Goal: Task Accomplishment & Management: Use online tool/utility

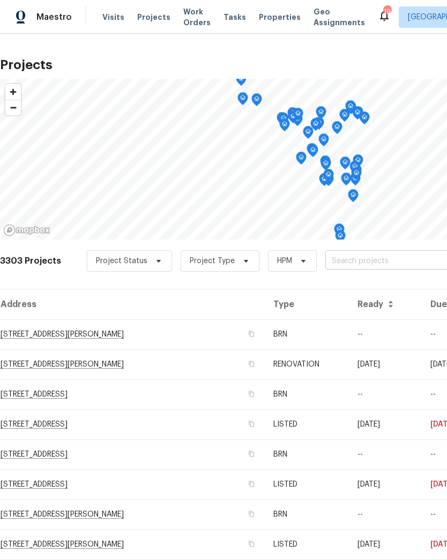
click at [366, 257] on input "text" at bounding box center [386, 261] width 123 height 17
type input "cobbl"
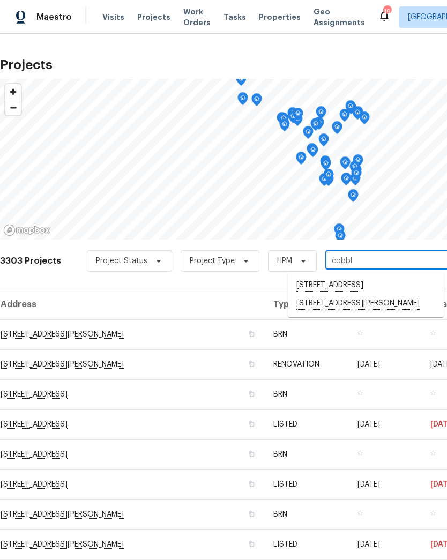
click at [336, 313] on li "[STREET_ADDRESS][PERSON_NAME]" at bounding box center [366, 304] width 156 height 18
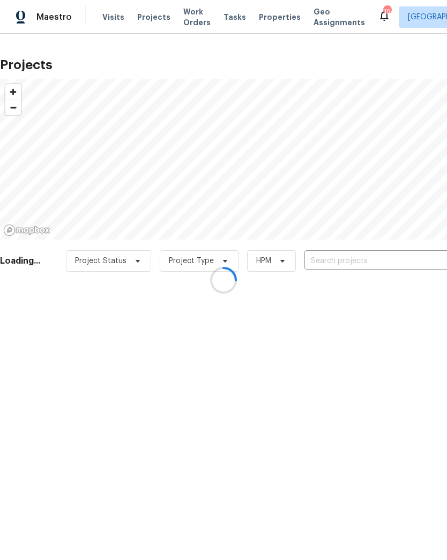
type input "[STREET_ADDRESS][PERSON_NAME]"
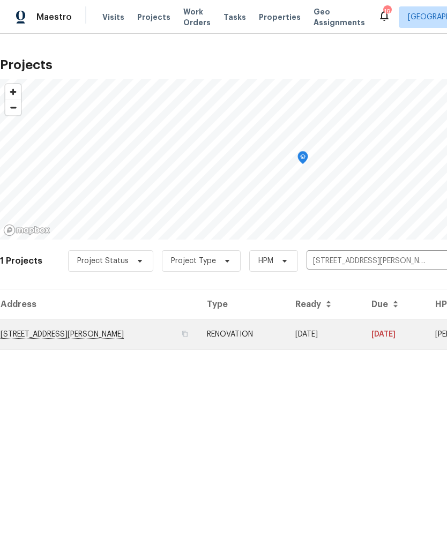
click at [51, 339] on td "[STREET_ADDRESS][PERSON_NAME]" at bounding box center [99, 335] width 198 height 30
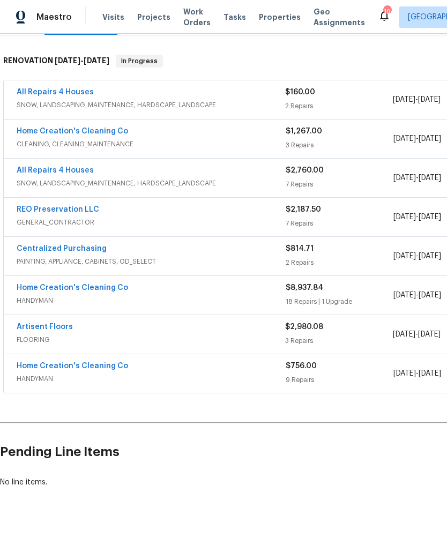
scroll to position [159, 0]
click at [53, 366] on link "Home Creation's Cleaning Co" at bounding box center [73, 366] width 112 height 8
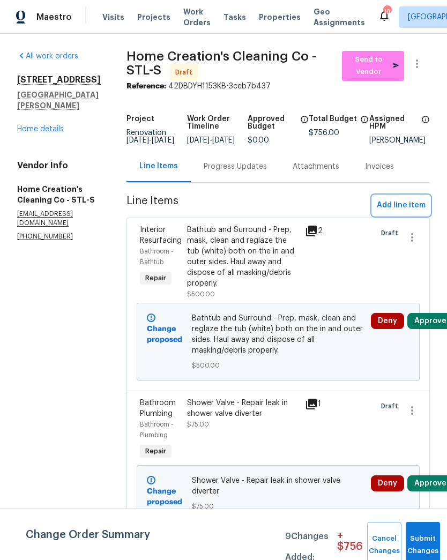
click at [402, 212] on span "Add line item" at bounding box center [401, 205] width 49 height 13
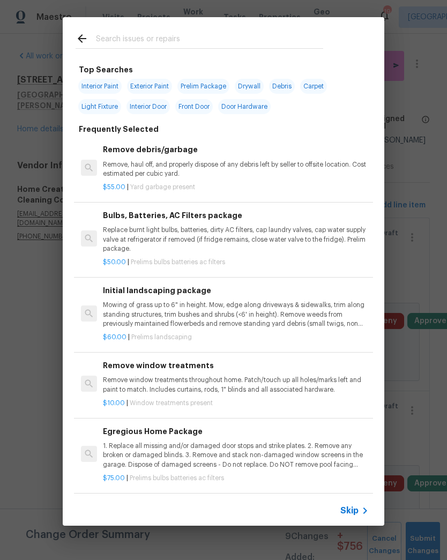
click at [245, 32] on input "text" at bounding box center [209, 40] width 227 height 16
type input "Access"
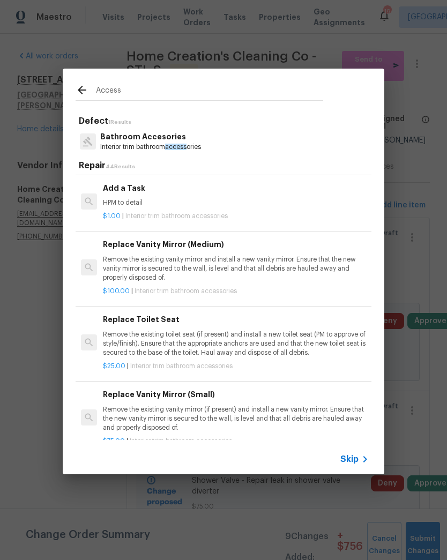
scroll to position [440, 0]
click at [131, 198] on p "HPM to detail" at bounding box center [236, 202] width 266 height 9
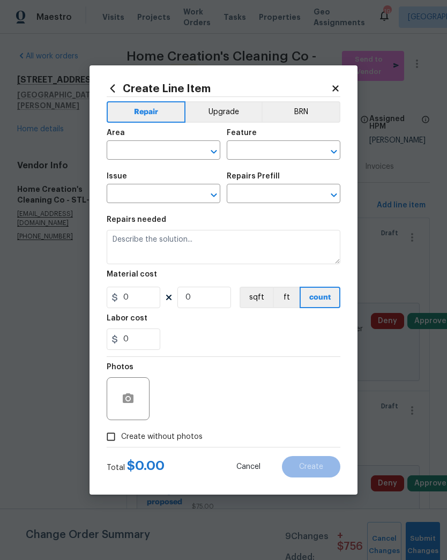
type input "Interior Trim"
type input "Bathroom Accesories"
type textarea "HPM to detail"
type input "1"
type input "Add a Task $1.00"
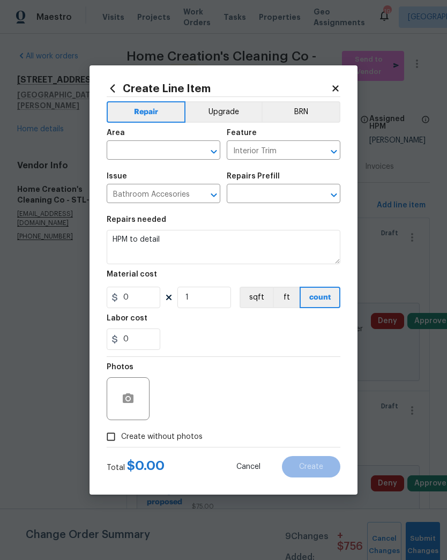
type input "1"
click at [137, 144] on input "text" at bounding box center [149, 151] width 84 height 17
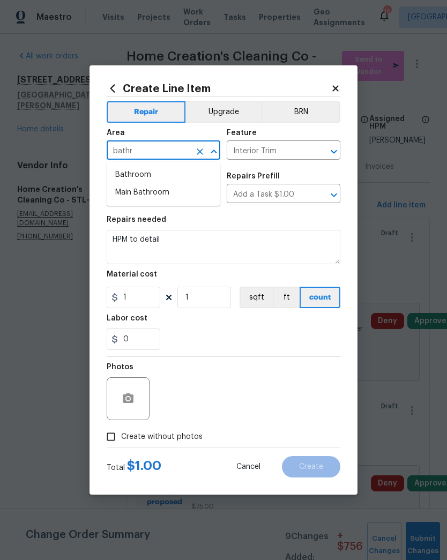
click at [145, 179] on li "Bathroom" at bounding box center [164, 175] width 114 height 18
type input "Bathroom"
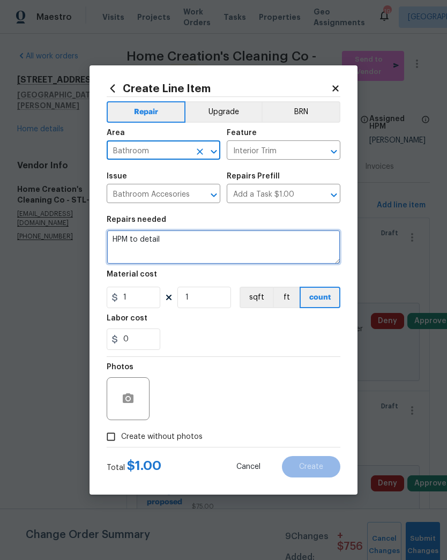
click at [173, 244] on textarea "HPM to detail" at bounding box center [224, 247] width 234 height 34
type textarea "H"
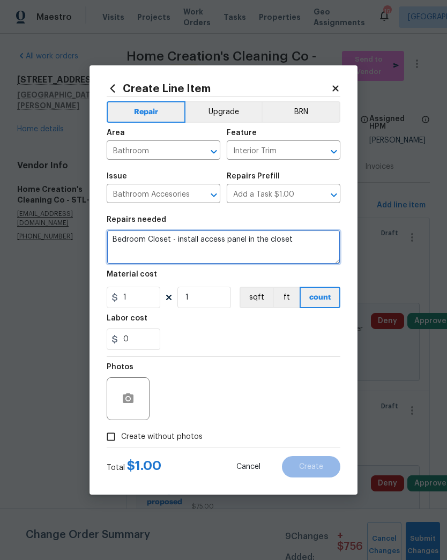
type textarea "Bedroom Closet - install access panel in the closet"
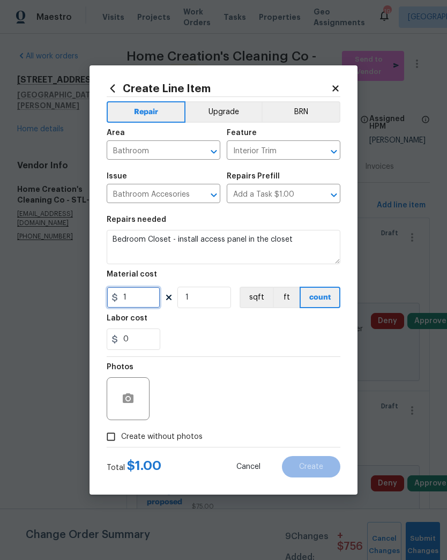
click at [155, 306] on input "1" at bounding box center [134, 297] width 54 height 21
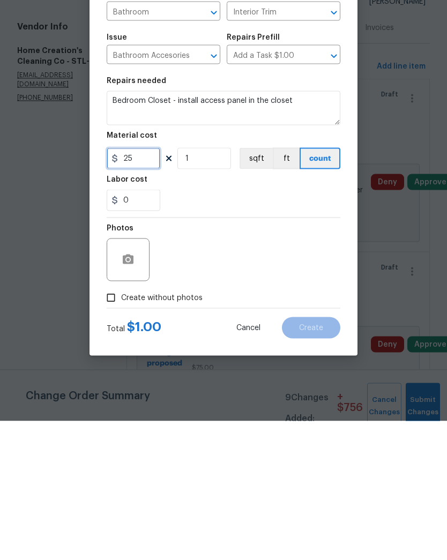
type input "25"
click at [133, 386] on button "button" at bounding box center [128, 399] width 26 height 26
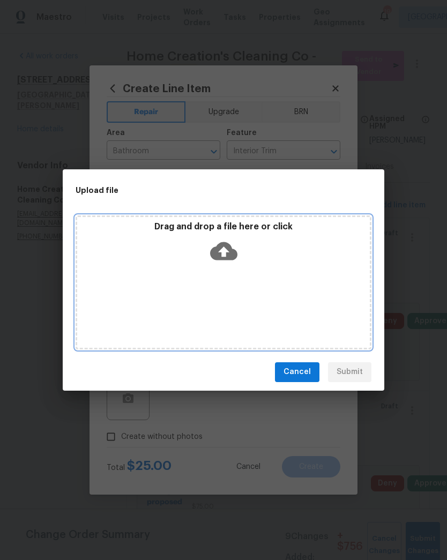
click at [225, 254] on icon at bounding box center [223, 251] width 27 height 27
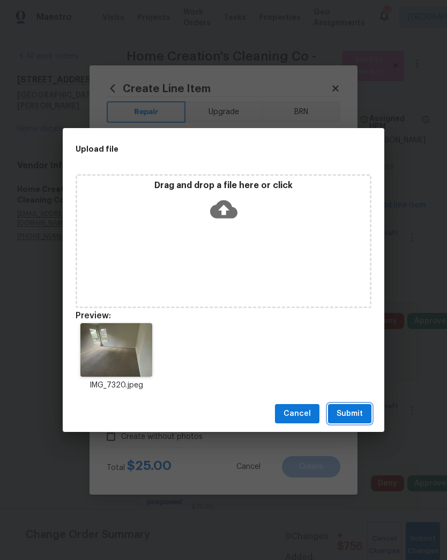
click at [345, 416] on span "Submit" at bounding box center [350, 413] width 26 height 13
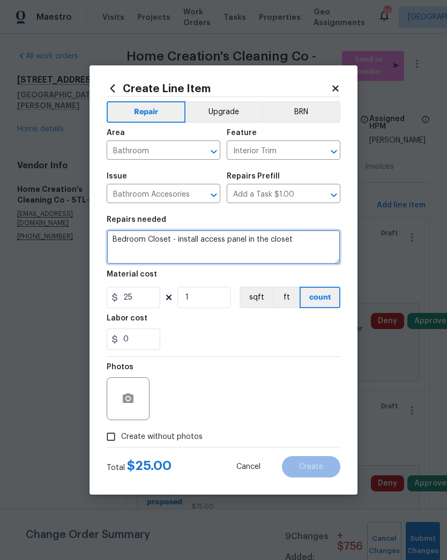
click at [313, 249] on textarea "Bedroom Closet - install access panel in the closet" at bounding box center [224, 247] width 234 height 34
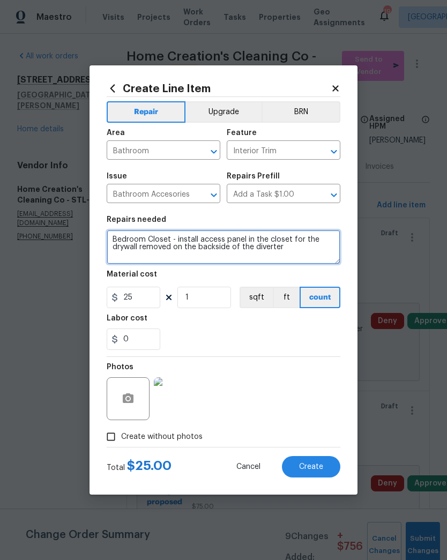
type textarea "Bedroom Closet - install access panel in the closet for the drywall removed on …"
click at [302, 343] on div "0" at bounding box center [224, 339] width 234 height 21
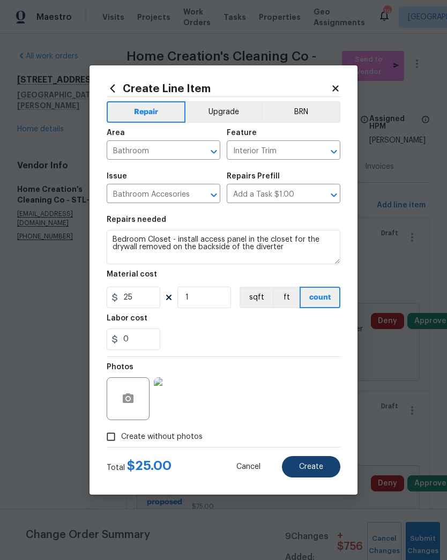
click at [316, 469] on span "Create" at bounding box center [311, 467] width 24 height 8
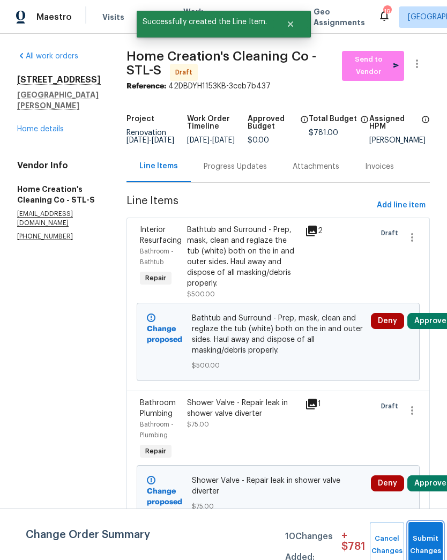
click at [422, 540] on button "Submit Changes" at bounding box center [426, 545] width 34 height 46
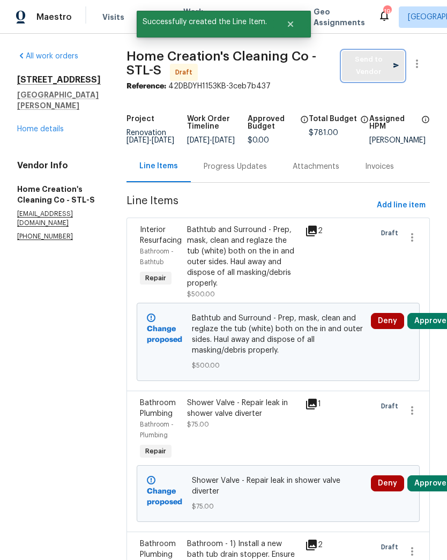
click at [376, 65] on span "Send to Vendor" at bounding box center [372, 66] width 51 height 25
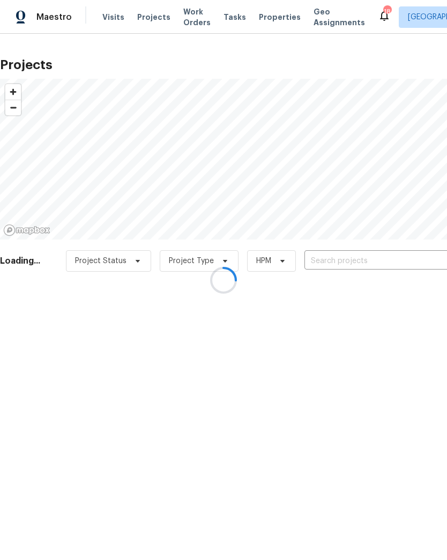
click at [369, 262] on div at bounding box center [223, 280] width 447 height 560
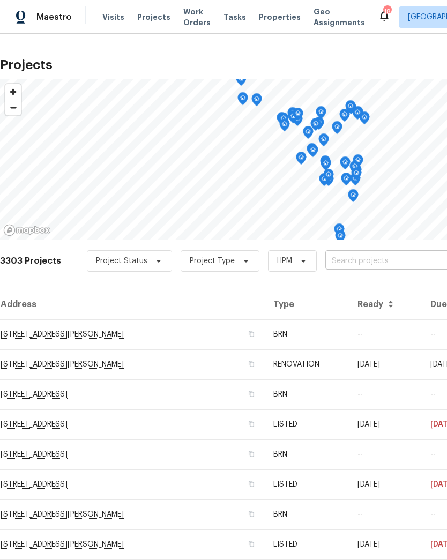
click at [373, 257] on input "text" at bounding box center [386, 261] width 123 height 17
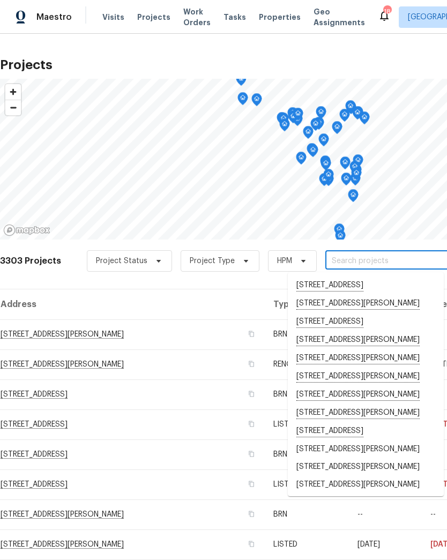
type input "2"
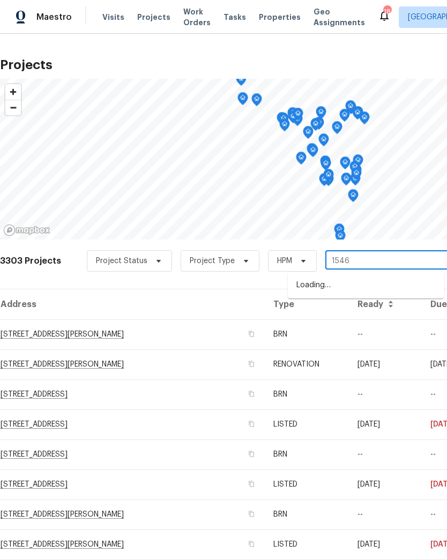
type input "15464"
click at [351, 293] on li "[STREET_ADDRESS]" at bounding box center [366, 286] width 156 height 18
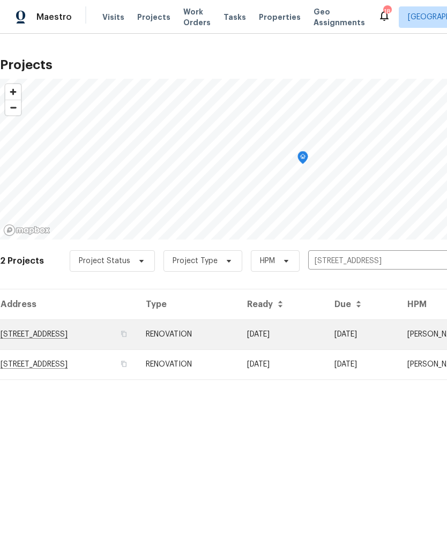
click at [48, 332] on td "[STREET_ADDRESS]" at bounding box center [68, 335] width 137 height 30
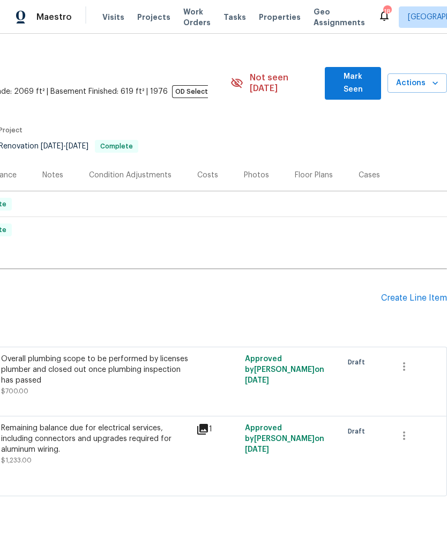
scroll to position [14, 159]
click at [388, 293] on div "Create Line Item" at bounding box center [414, 298] width 66 height 10
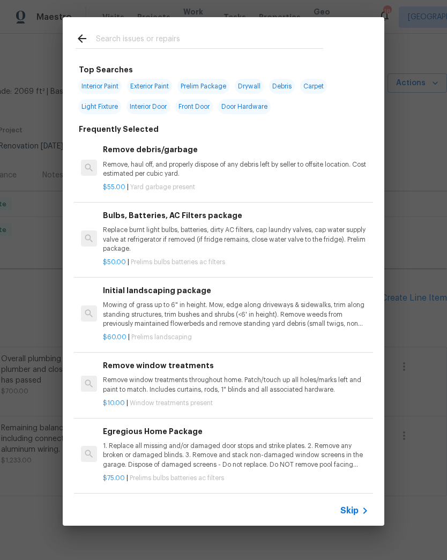
click at [181, 34] on input "text" at bounding box center [209, 40] width 227 height 16
click at [105, 81] on span "Interior Paint" at bounding box center [99, 86] width 43 height 15
type input "Interior Paint"
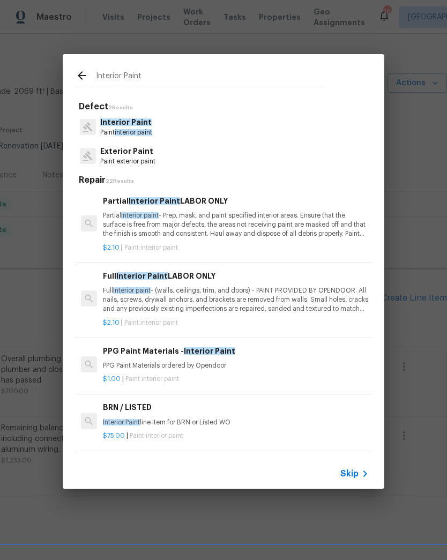
click at [211, 228] on p "Partial Interior paint - Prep, mask, and paint specified interior areas. Ensure…" at bounding box center [236, 224] width 266 height 27
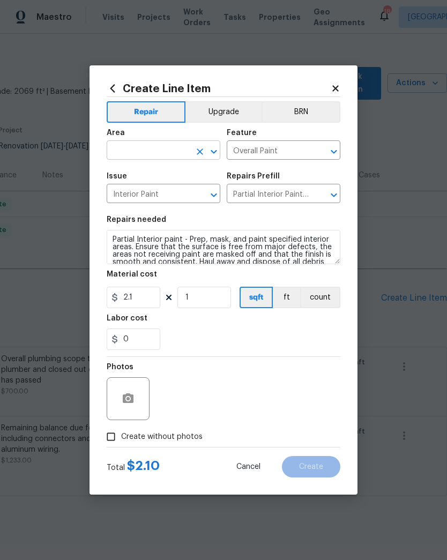
click at [132, 159] on input "text" at bounding box center [149, 151] width 84 height 17
click at [132, 171] on li "Kitchen" at bounding box center [164, 175] width 114 height 18
type input "Kitchen"
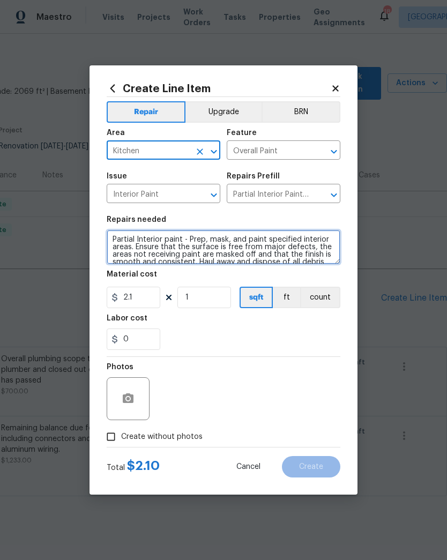
click at [115, 240] on textarea "Partial Interior paint - Prep, mask, and paint specified interior areas. Ensure…" at bounding box center [224, 247] width 234 height 34
click at [185, 240] on textarea "Partial Interior paint - Prep, mask, and paint specified interior areas. Ensure…" at bounding box center [224, 247] width 234 height 34
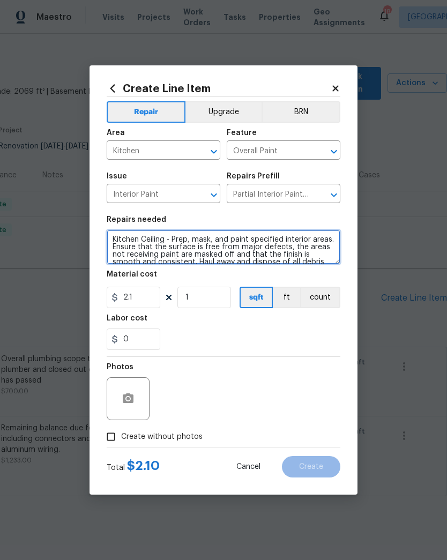
type textarea "Kitchen Ceiling - Prep, mask, and paint specified interior areas. Ensure that t…"
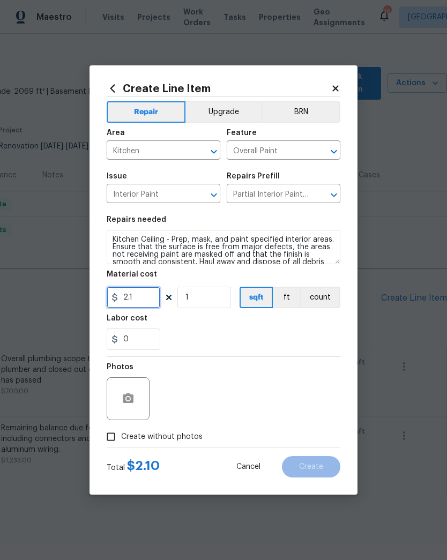
click at [144, 298] on input "2.1" at bounding box center [134, 297] width 54 height 21
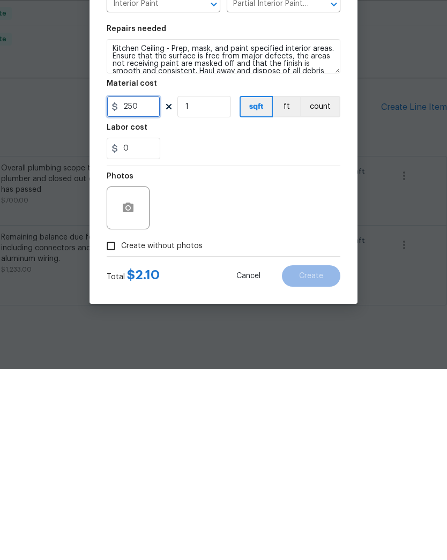
type input "250"
click at [128, 397] on circle "button" at bounding box center [128, 398] width 3 height 3
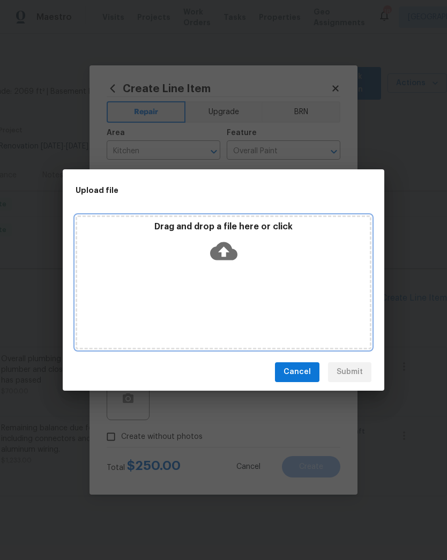
click at [228, 249] on icon at bounding box center [223, 251] width 27 height 18
click at [231, 248] on icon at bounding box center [223, 251] width 27 height 18
click at [218, 254] on icon at bounding box center [223, 251] width 27 height 18
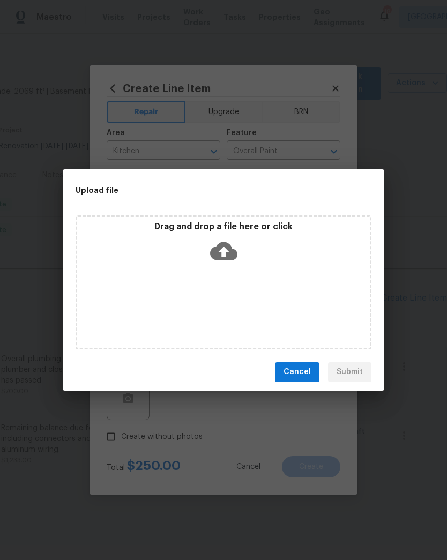
click at [86, 188] on h2 "Upload file" at bounding box center [200, 190] width 248 height 12
click at [99, 187] on h2 "Upload file" at bounding box center [200, 190] width 248 height 12
click at [88, 182] on div "Upload file" at bounding box center [199, 190] width 273 height 42
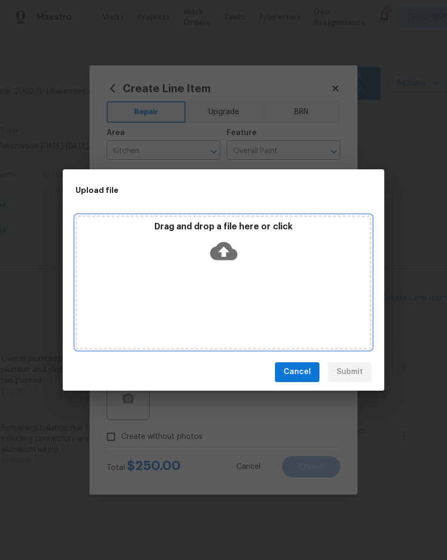
click at [231, 251] on icon at bounding box center [223, 251] width 27 height 18
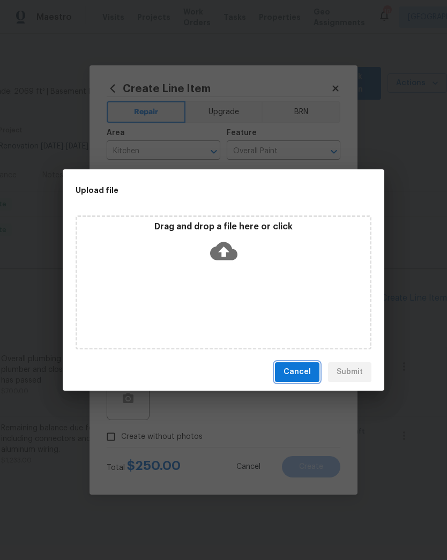
click at [313, 367] on button "Cancel" at bounding box center [297, 372] width 45 height 20
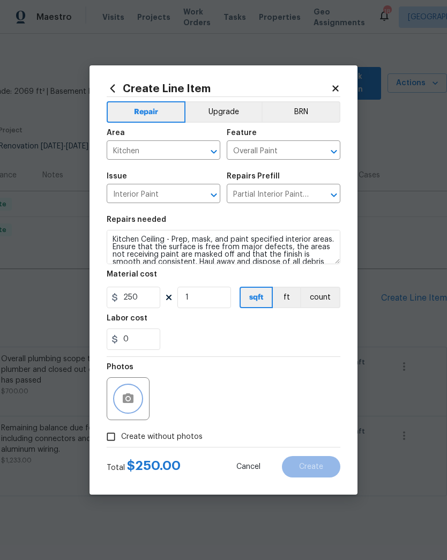
click at [130, 401] on icon "button" at bounding box center [128, 398] width 13 height 13
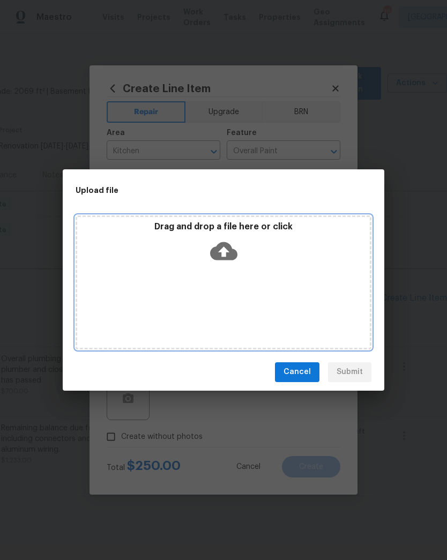
click at [222, 257] on icon at bounding box center [223, 251] width 27 height 18
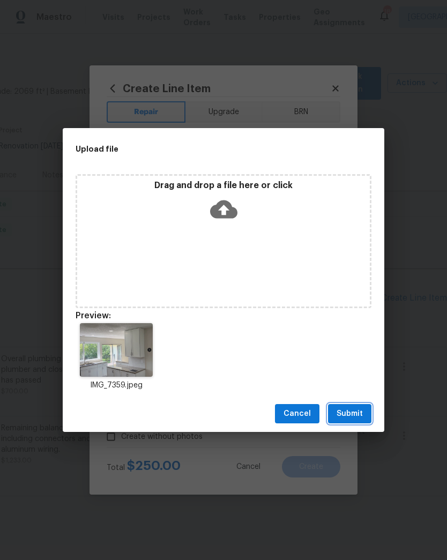
click at [370, 419] on button "Submit" at bounding box center [349, 414] width 43 height 20
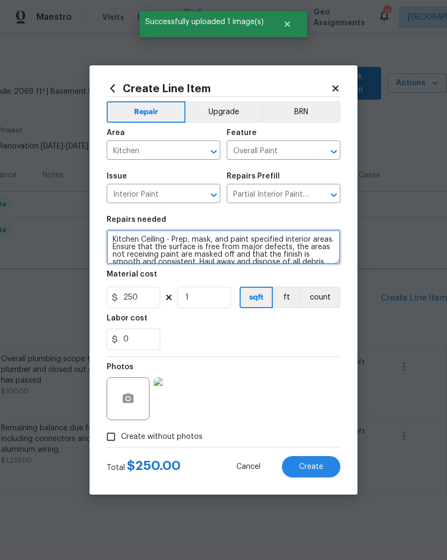
click at [325, 264] on textarea "Kitchen Ceiling - Prep, mask, and paint specified interior areas. Ensure that t…" at bounding box center [224, 247] width 234 height 34
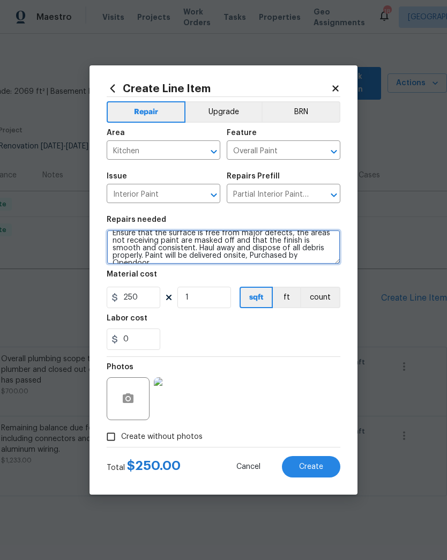
scroll to position [15, 0]
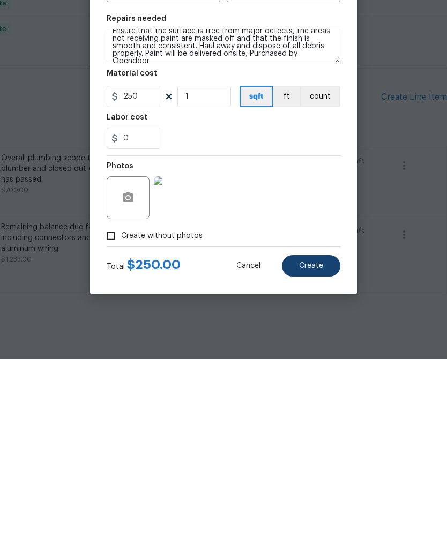
click at [318, 463] on span "Create" at bounding box center [311, 467] width 24 height 8
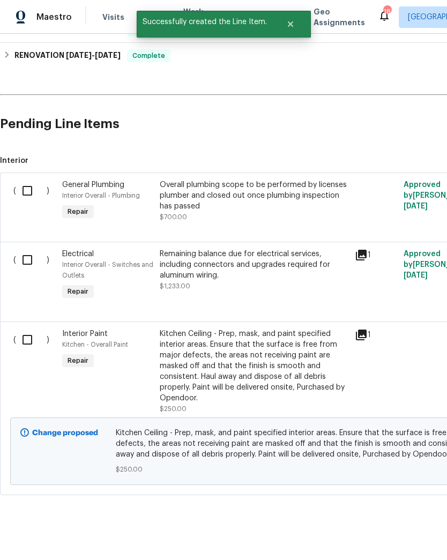
scroll to position [188, 0]
click at [21, 336] on input "checkbox" at bounding box center [31, 340] width 31 height 23
checkbox input "true"
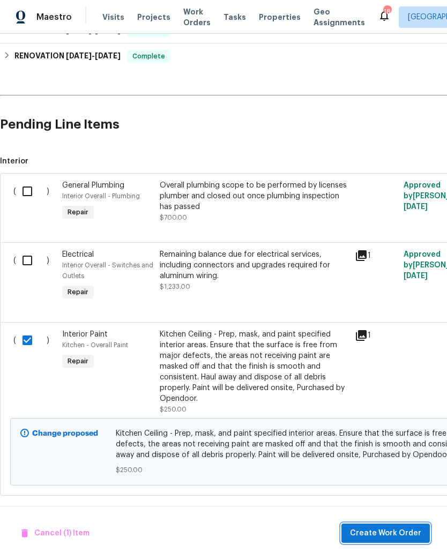
click at [386, 538] on span "Create Work Order" at bounding box center [385, 533] width 71 height 13
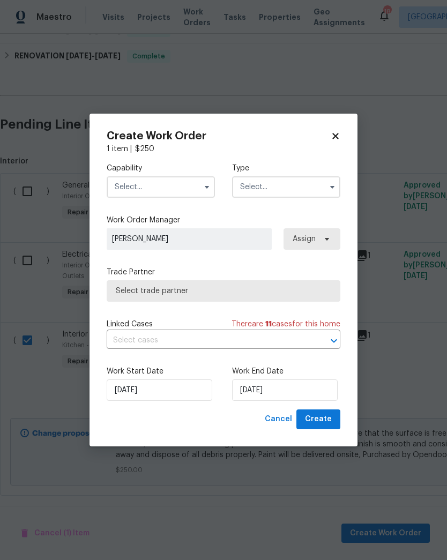
click at [169, 180] on input "text" at bounding box center [161, 186] width 108 height 21
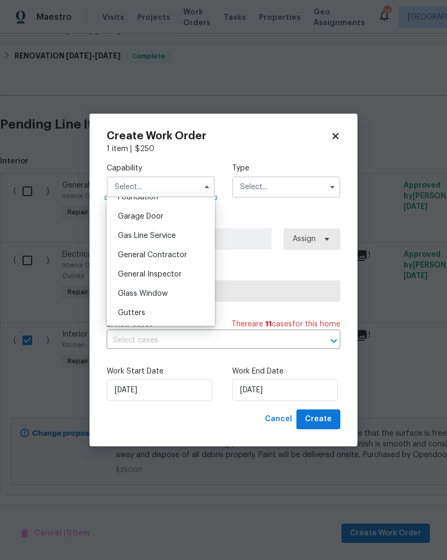
scroll to position [474, 0]
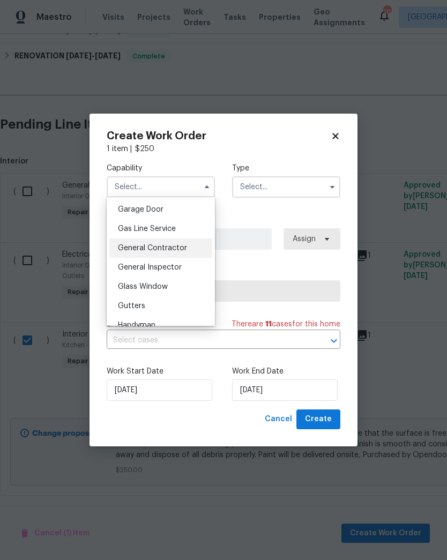
click at [135, 247] on span "General Contractor" at bounding box center [152, 248] width 69 height 8
type input "General Contractor"
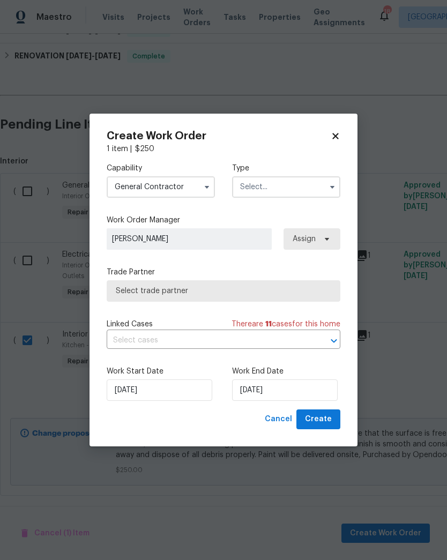
click at [287, 182] on input "text" at bounding box center [286, 186] width 108 height 21
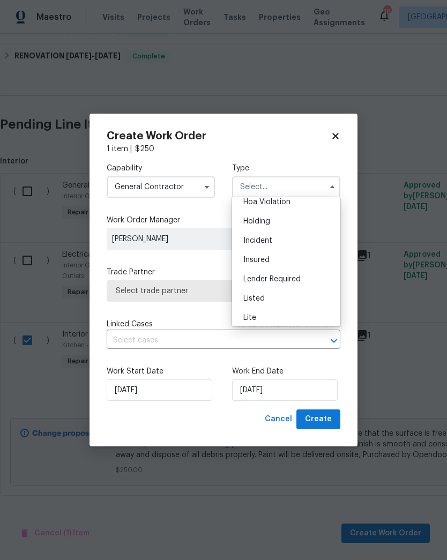
scroll to position [47, 0]
click at [270, 282] on div "Listed" at bounding box center [286, 278] width 103 height 19
type input "Listed"
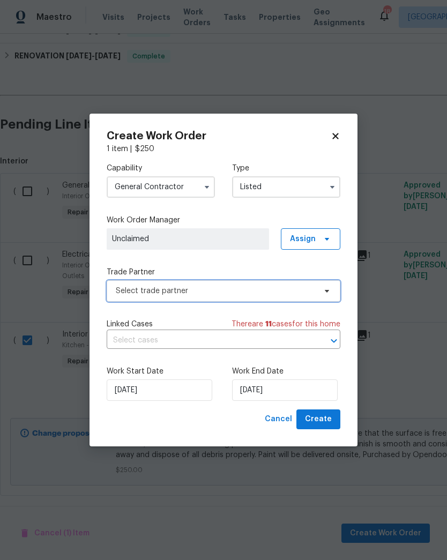
click at [123, 293] on span "Select trade partner" at bounding box center [216, 291] width 200 height 11
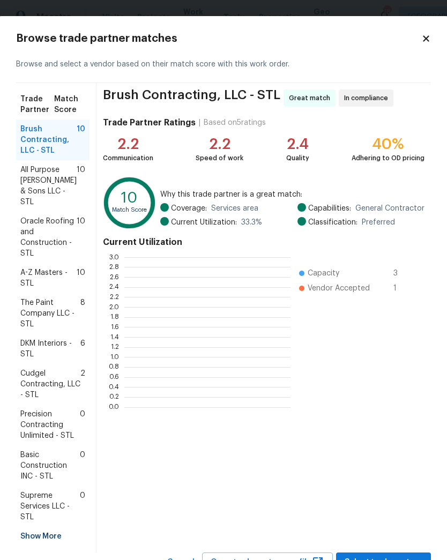
scroll to position [150, 166]
click at [37, 218] on span "Oracle Roofing and Construction - STL" at bounding box center [48, 237] width 56 height 43
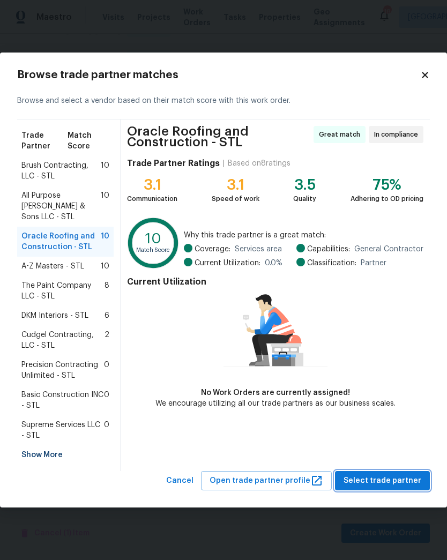
click at [402, 479] on span "Select trade partner" at bounding box center [383, 481] width 78 height 13
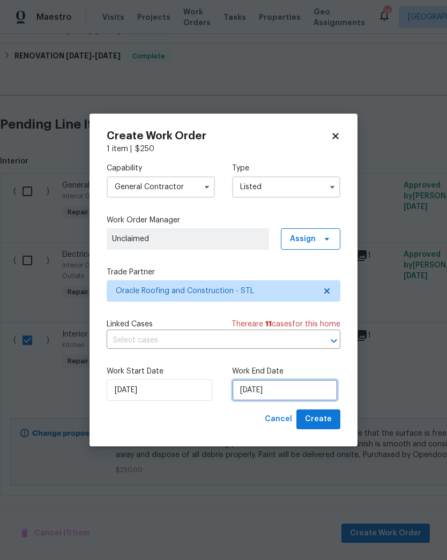
click at [303, 390] on input "[DATE]" at bounding box center [285, 390] width 106 height 21
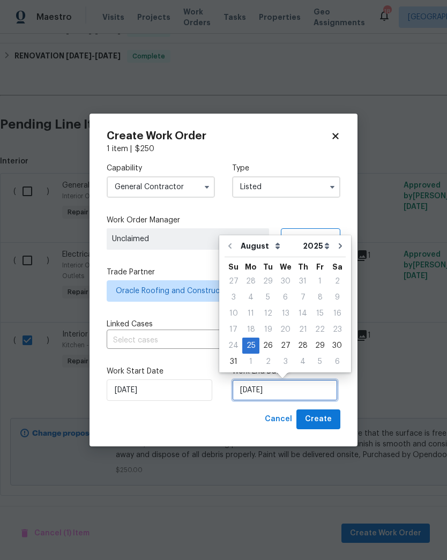
scroll to position [1, 0]
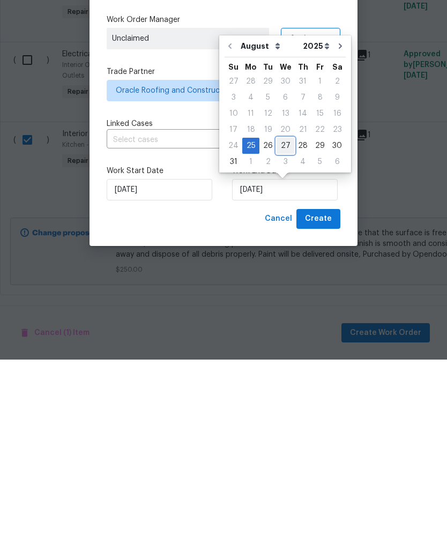
click at [284, 339] on div "27" at bounding box center [286, 346] width 18 height 15
type input "8/27/2025"
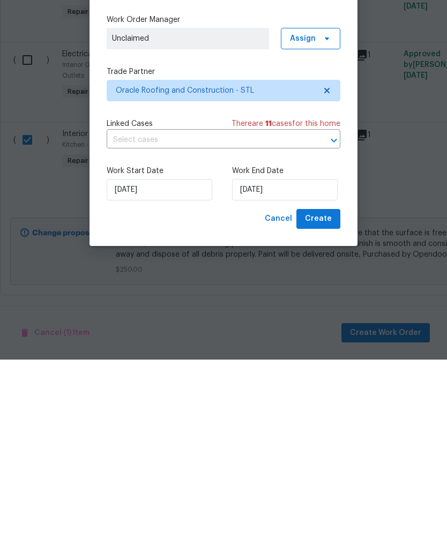
scroll to position [0, 0]
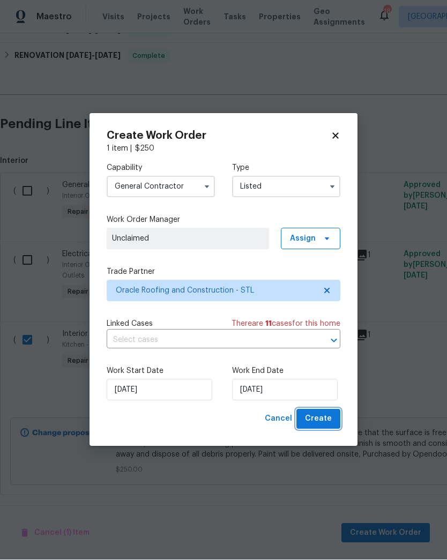
click at [329, 421] on span "Create" at bounding box center [318, 419] width 27 height 13
checkbox input "false"
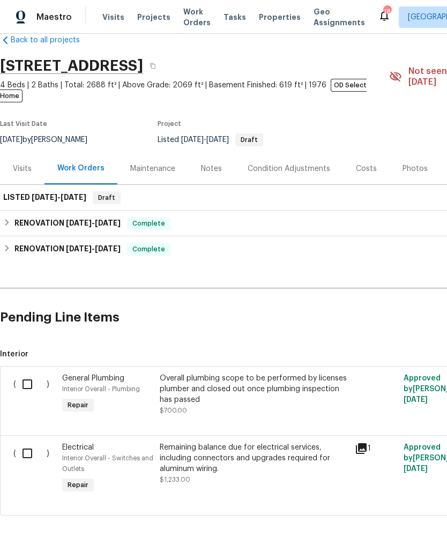
scroll to position [21, 0]
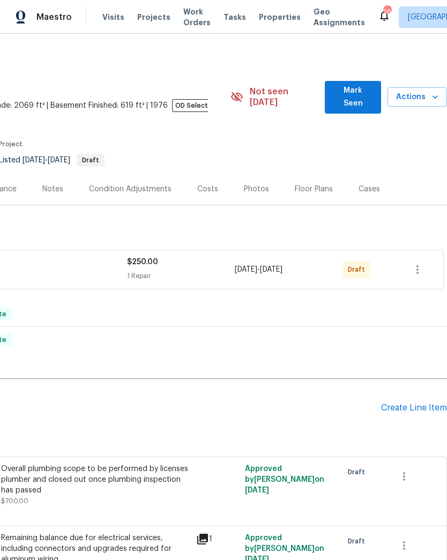
scroll to position [0, 159]
click at [413, 263] on icon "button" at bounding box center [417, 269] width 13 height 13
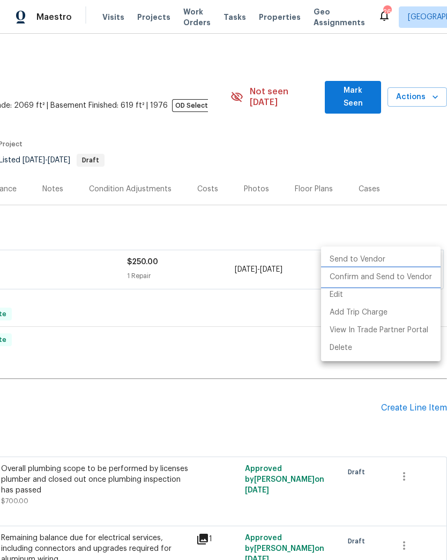
click at [412, 280] on li "Confirm and Send to Vendor" at bounding box center [381, 278] width 120 height 18
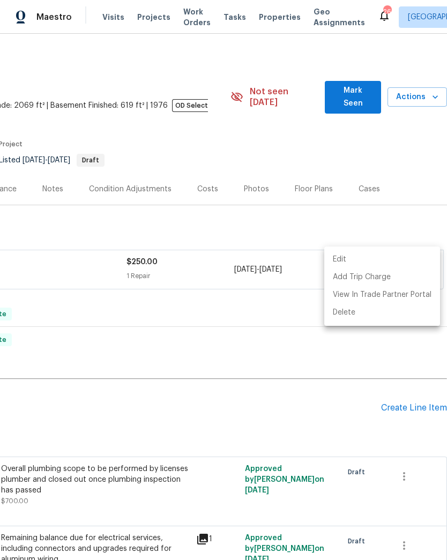
click at [411, 132] on div at bounding box center [223, 280] width 447 height 560
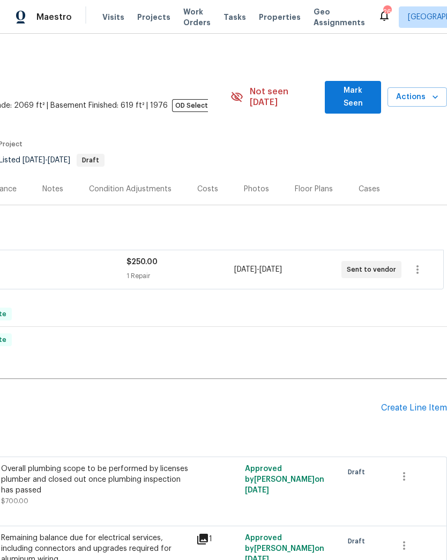
click at [410, 155] on section "15464 Country Ridge Dr, Chesterfield, MO 63017 4 Beds | 2 Baths | Total: 2688 f…" at bounding box center [144, 122] width 606 height 101
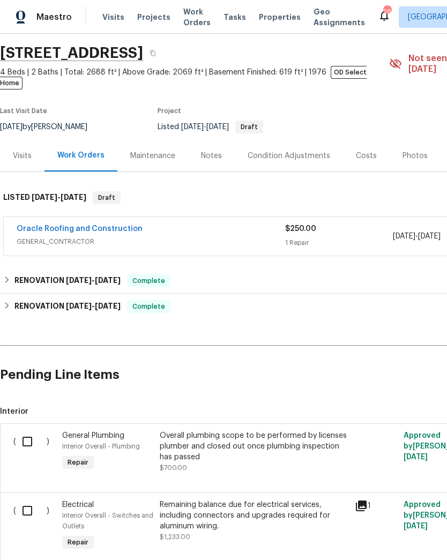
scroll to position [34, 0]
click at [47, 225] on link "Oracle Roofing and Construction" at bounding box center [80, 229] width 126 height 8
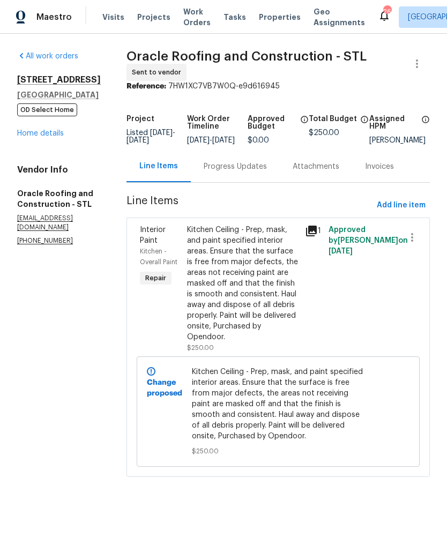
click at [223, 172] on div "Progress Updates" at bounding box center [235, 166] width 63 height 11
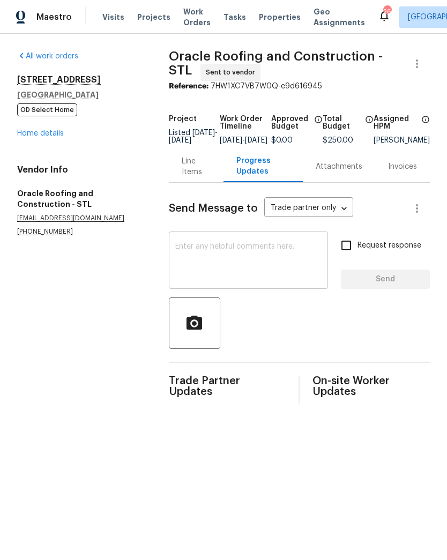
click at [290, 256] on textarea at bounding box center [248, 262] width 146 height 38
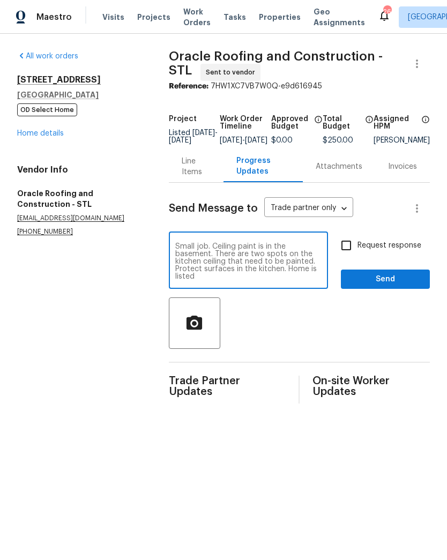
type textarea "Small job. Ceiling paint is in the basement. There are two spots on the kitchen…"
click at [384, 286] on span "Send" at bounding box center [386, 279] width 72 height 13
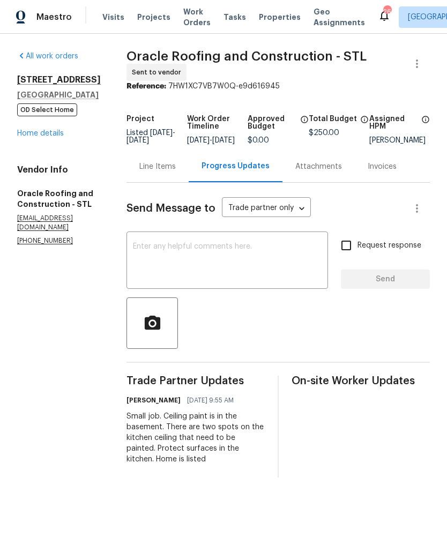
click at [151, 172] on div "Line Items" at bounding box center [157, 166] width 36 height 11
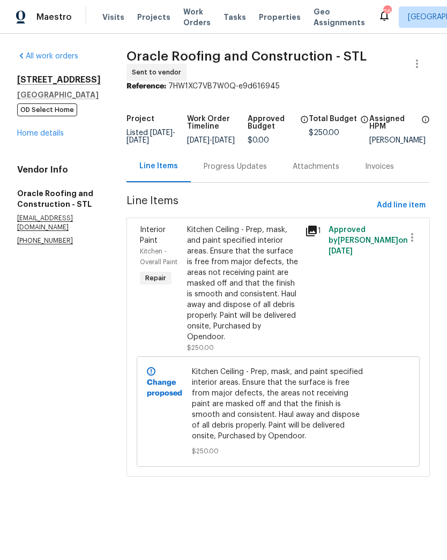
click at [315, 236] on icon at bounding box center [311, 231] width 11 height 11
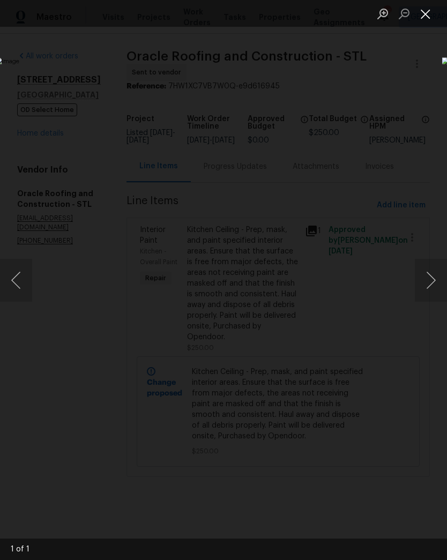
click at [427, 13] on button "Close lightbox" at bounding box center [425, 13] width 21 height 19
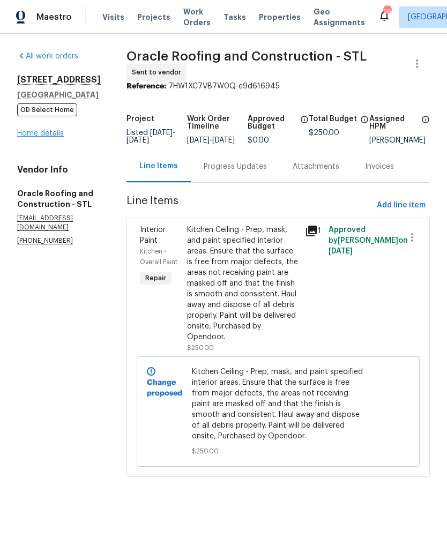
click at [36, 137] on link "Home details" at bounding box center [40, 134] width 47 height 8
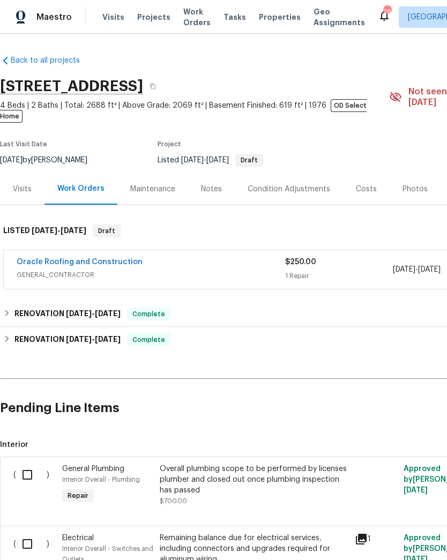
click at [218, 184] on div "Notes" at bounding box center [211, 189] width 21 height 11
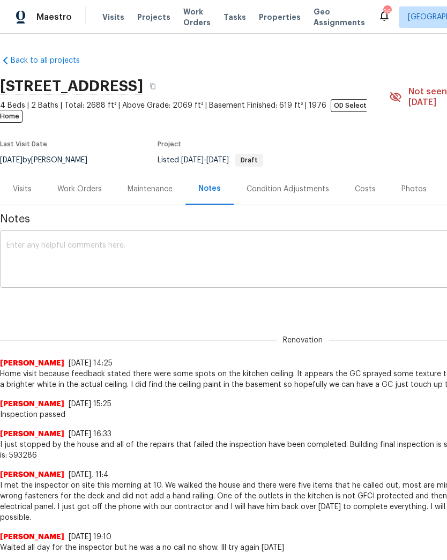
click at [302, 268] on textarea at bounding box center [302, 261] width 593 height 38
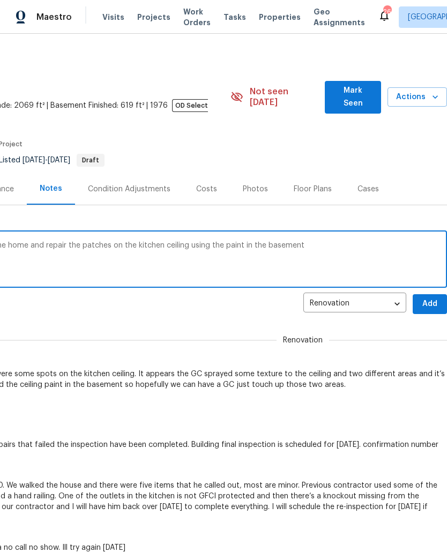
scroll to position [0, 159]
click at [64, 242] on textarea "I created a work order for Oracle to visit the home and repair the patches on t…" at bounding box center [144, 261] width 593 height 38
click at [69, 242] on textarea "I created a work order for Oracle to visit the home and paint the patches on th…" at bounding box center [144, 261] width 593 height 38
type textarea "I created a work order for Oracle to visit the home and paint the discolored pa…"
click at [428, 298] on span "Add" at bounding box center [429, 304] width 17 height 13
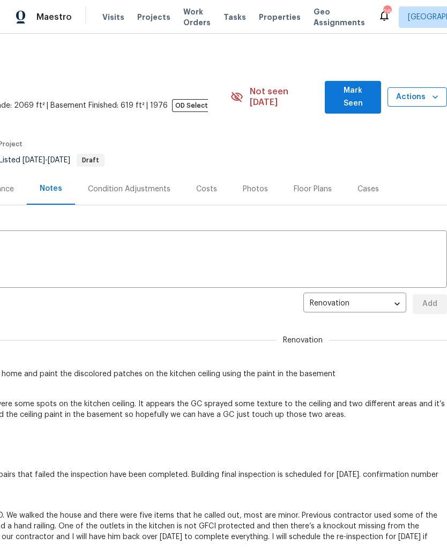
click at [435, 95] on icon "button" at bounding box center [435, 96] width 5 height 3
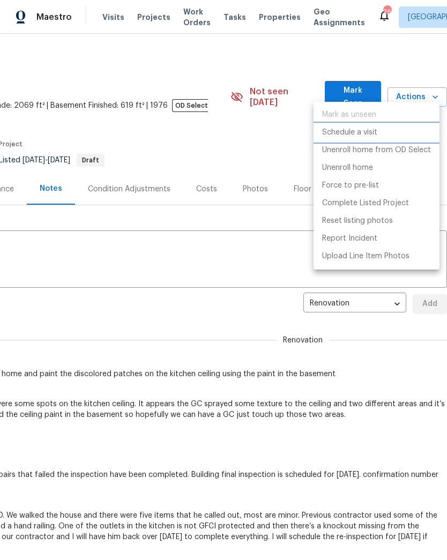
click at [374, 132] on p "Schedule a visit" at bounding box center [349, 132] width 55 height 11
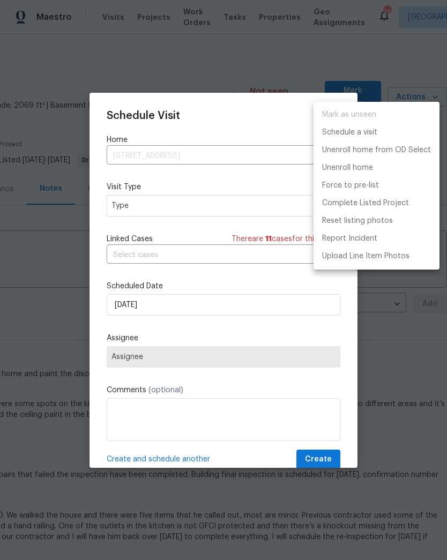
click at [129, 205] on div at bounding box center [223, 280] width 447 height 560
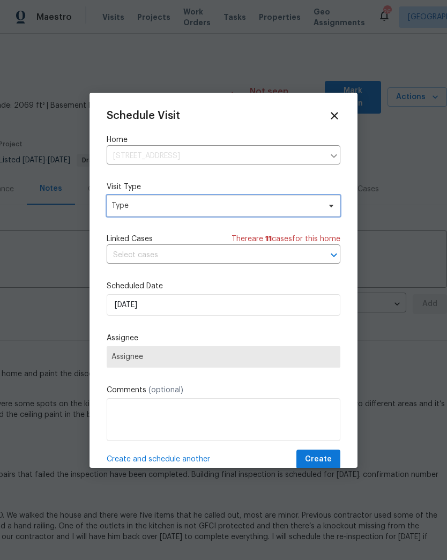
click at [139, 204] on span "Type" at bounding box center [216, 206] width 209 height 11
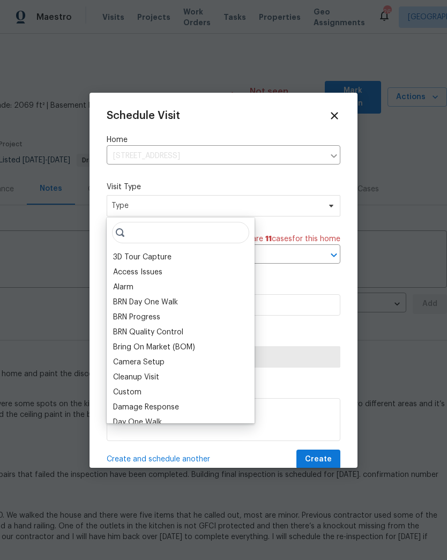
click at [74, 56] on div at bounding box center [223, 280] width 447 height 560
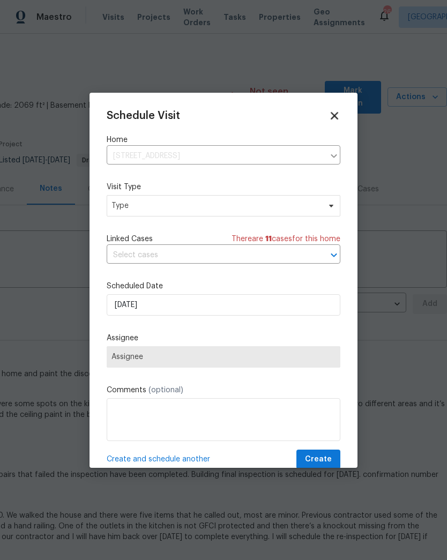
click at [340, 113] on icon at bounding box center [334, 115] width 12 height 12
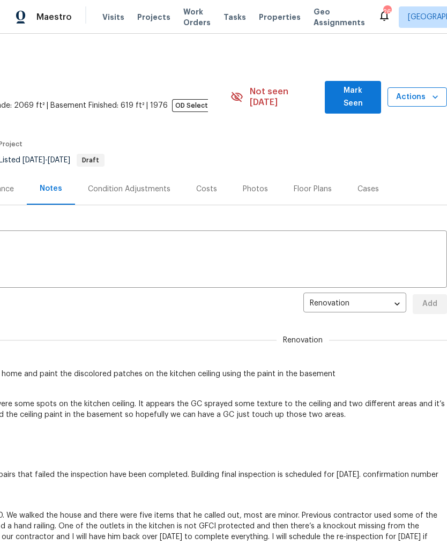
click at [432, 92] on icon "button" at bounding box center [435, 97] width 11 height 11
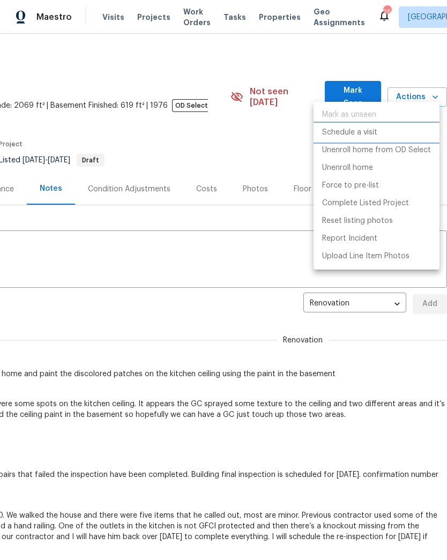
click at [377, 129] on li "Schedule a visit" at bounding box center [377, 133] width 126 height 18
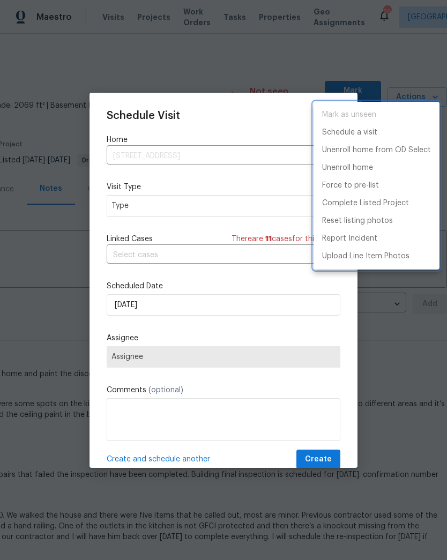
click at [163, 307] on div at bounding box center [223, 280] width 447 height 560
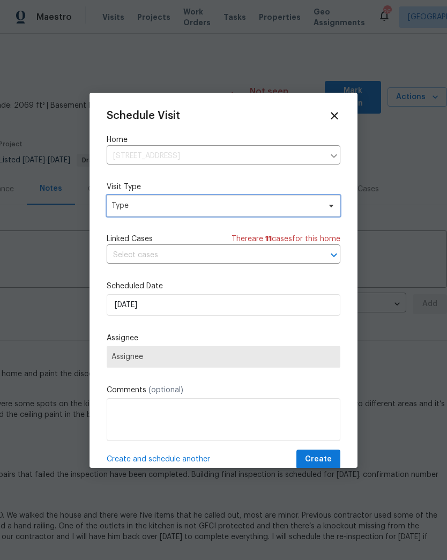
click at [204, 203] on span "Type" at bounding box center [216, 206] width 209 height 11
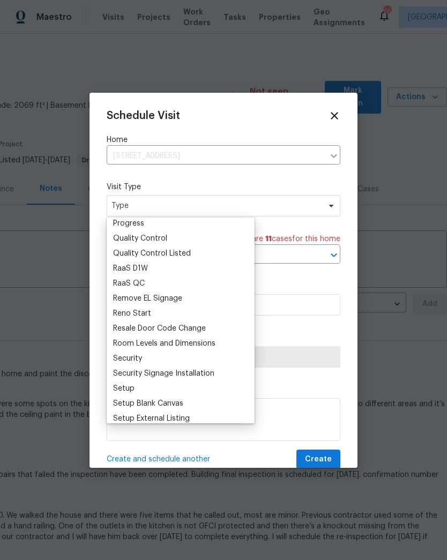
scroll to position [725, 0]
click at [143, 218] on div "Progress" at bounding box center [128, 223] width 31 height 11
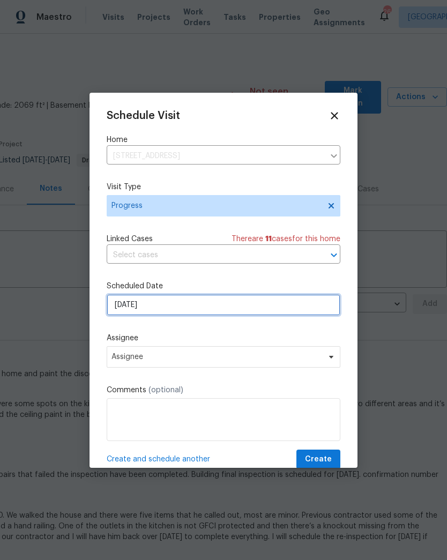
click at [167, 310] on input "[DATE]" at bounding box center [224, 304] width 234 height 21
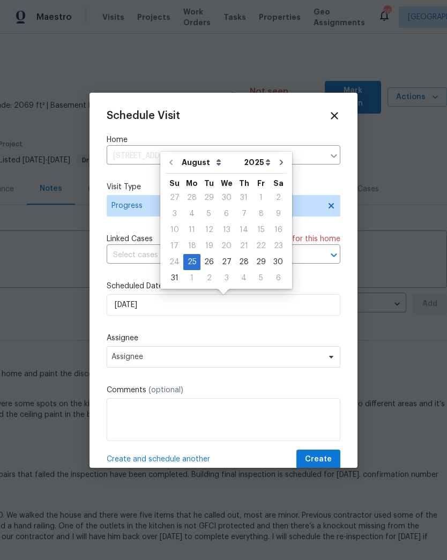
click at [152, 332] on div "Schedule Visit Home 15464 Country Ridge Dr, Chesterfield, MO 63017 ​ Visit Type…" at bounding box center [224, 290] width 234 height 360
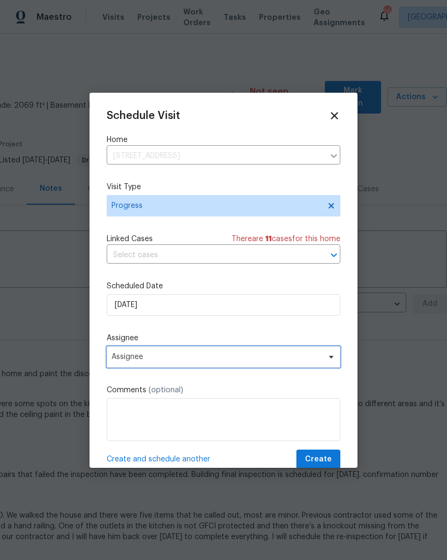
click at [153, 361] on span "Assignee" at bounding box center [217, 357] width 210 height 9
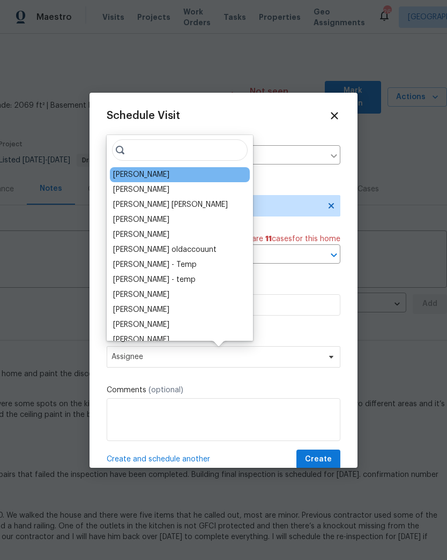
click at [149, 180] on div "[PERSON_NAME]" at bounding box center [141, 174] width 56 height 11
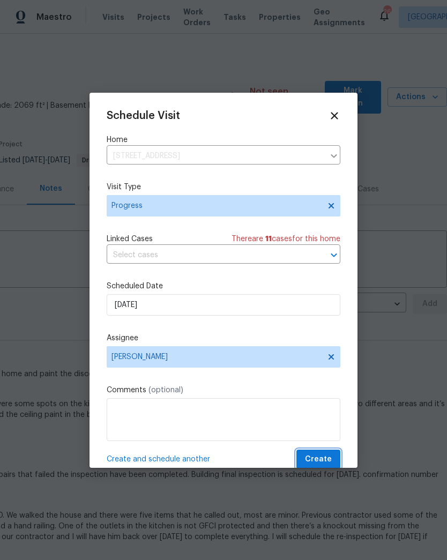
click at [326, 461] on span "Create" at bounding box center [318, 459] width 27 height 13
click at [326, 460] on div "Create and schedule another Create" at bounding box center [224, 460] width 234 height 20
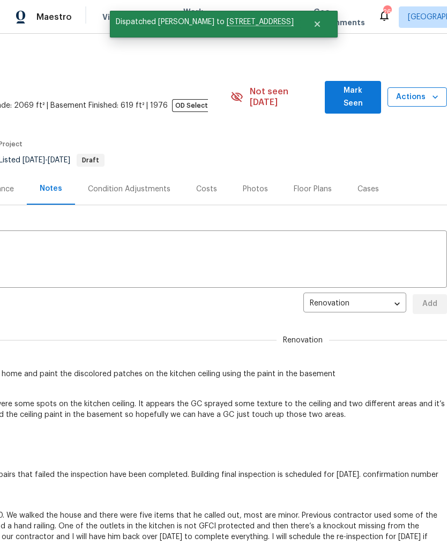
click at [432, 93] on icon "button" at bounding box center [435, 97] width 11 height 11
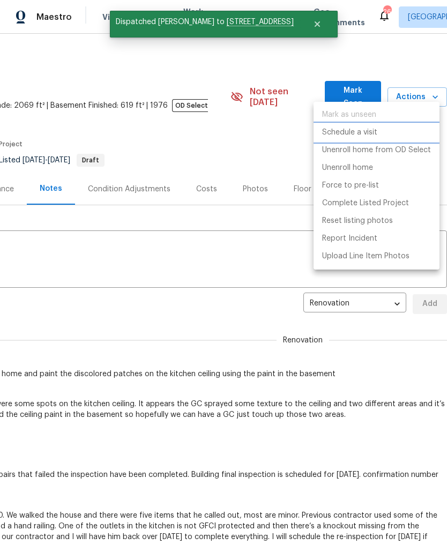
click at [373, 133] on p "Schedule a visit" at bounding box center [349, 132] width 55 height 11
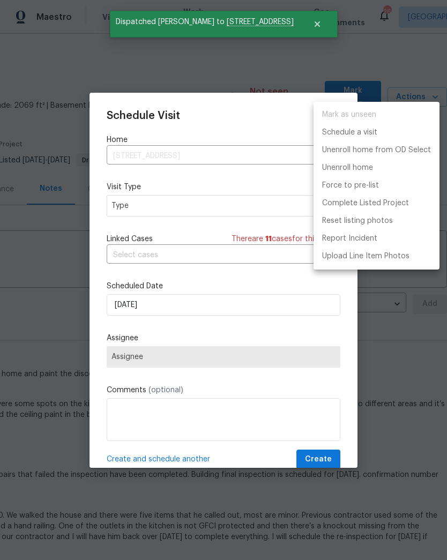
click at [159, 208] on div at bounding box center [223, 280] width 447 height 560
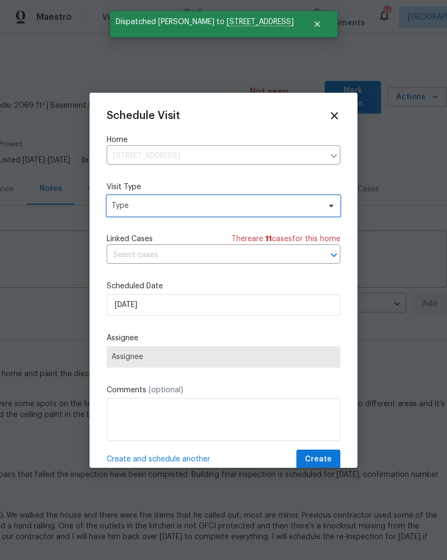
click at [149, 203] on span "Type" at bounding box center [216, 206] width 209 height 11
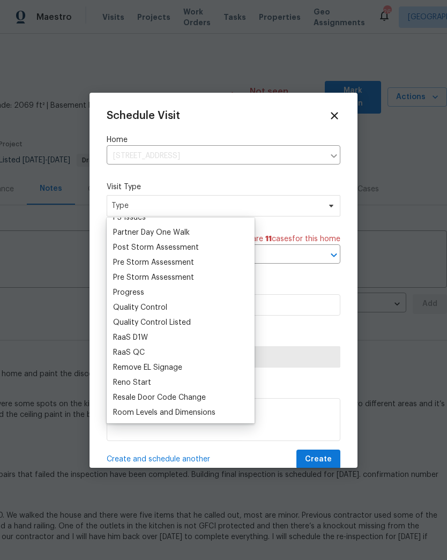
scroll to position [657, 0]
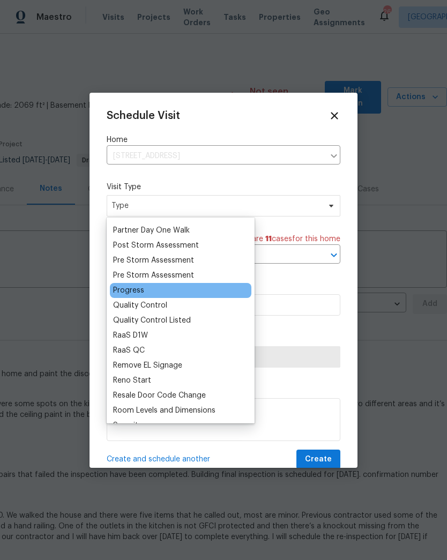
click at [143, 291] on div "Progress" at bounding box center [128, 290] width 31 height 11
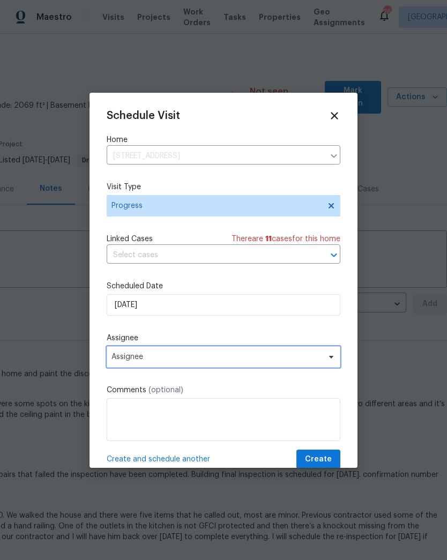
click at [140, 361] on span "Assignee" at bounding box center [217, 357] width 210 height 9
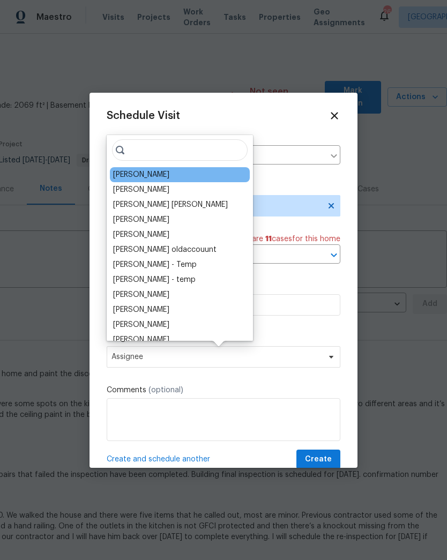
click at [150, 175] on div "[PERSON_NAME]" at bounding box center [141, 174] width 56 height 11
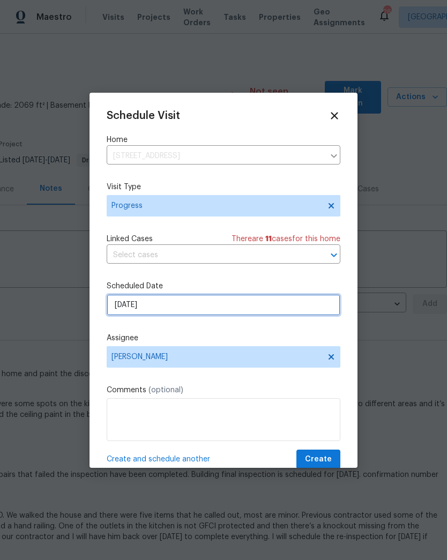
click at [158, 307] on input "[DATE]" at bounding box center [224, 304] width 234 height 21
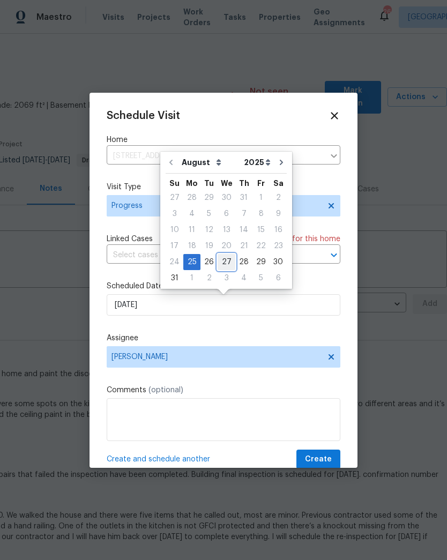
click at [223, 266] on div "27" at bounding box center [227, 262] width 18 height 15
type input "8/27/2025"
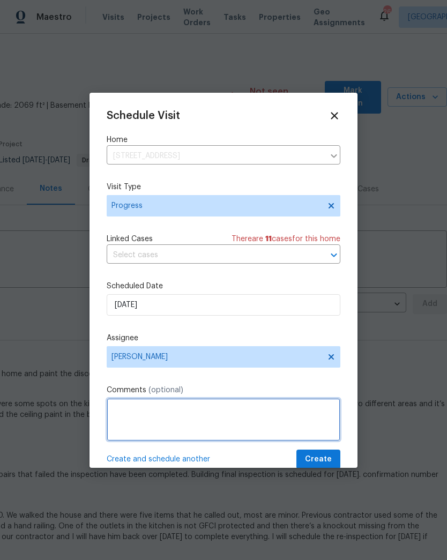
click at [195, 405] on textarea at bounding box center [224, 419] width 234 height 43
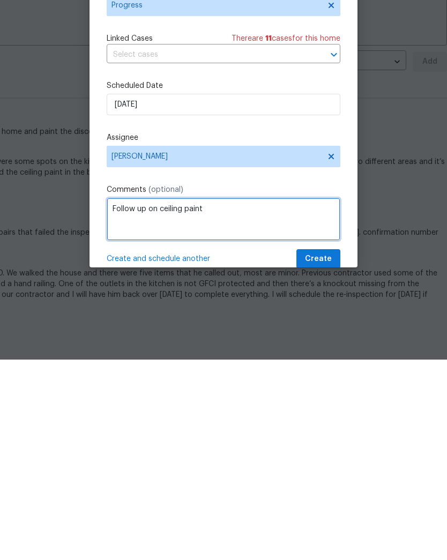
type textarea "Follow up on ceiling paint"
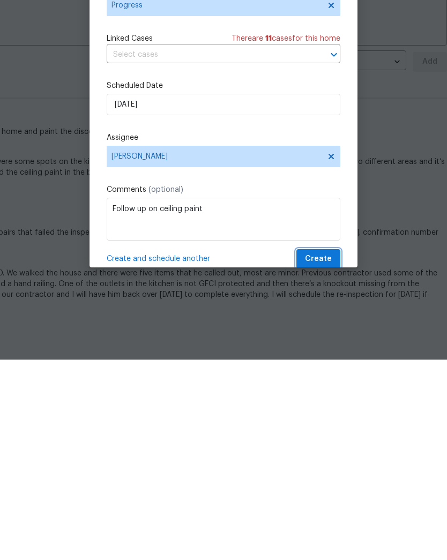
click at [328, 453] on span "Create" at bounding box center [318, 459] width 27 height 13
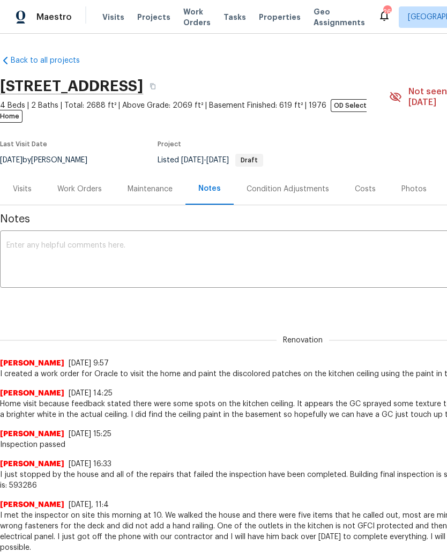
scroll to position [0, 0]
click at [139, 12] on span "Projects" at bounding box center [153, 17] width 33 height 11
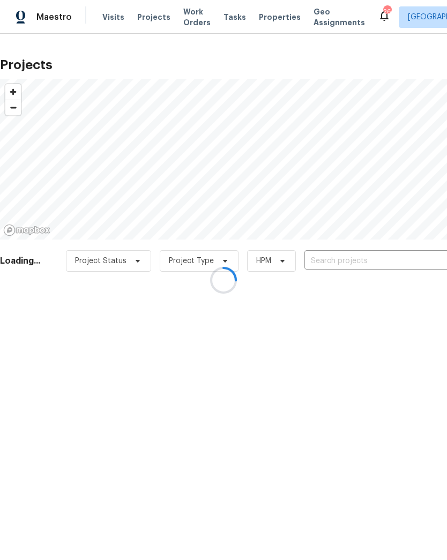
click at [369, 254] on div at bounding box center [223, 280] width 447 height 560
click at [361, 265] on div at bounding box center [223, 280] width 447 height 560
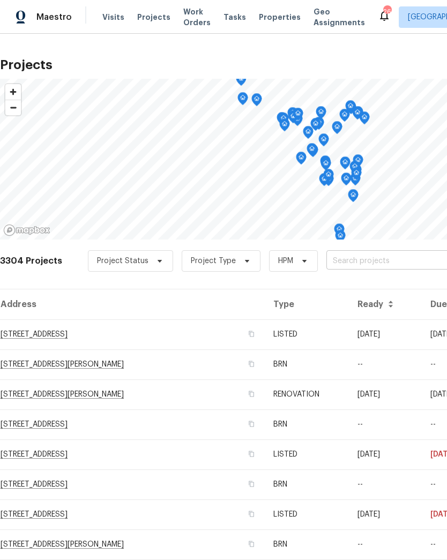
click at [373, 256] on input "text" at bounding box center [388, 261] width 123 height 17
type input "[PERSON_NAME]"
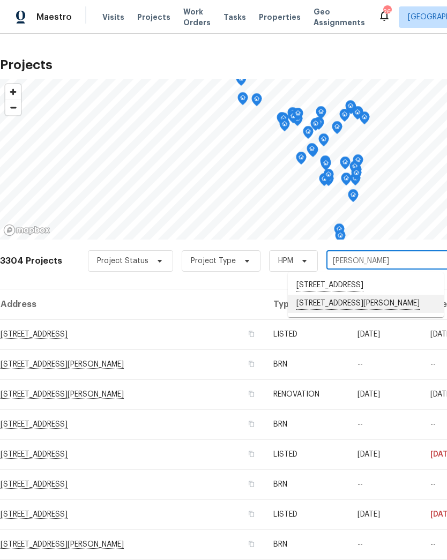
click at [372, 313] on li "[STREET_ADDRESS][PERSON_NAME]" at bounding box center [366, 304] width 156 height 18
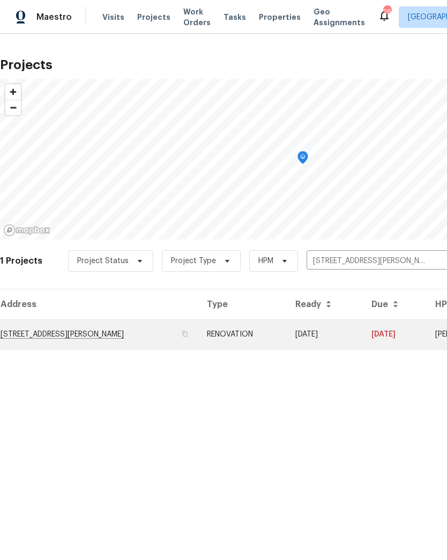
click at [47, 332] on td "[STREET_ADDRESS][PERSON_NAME]" at bounding box center [99, 335] width 198 height 30
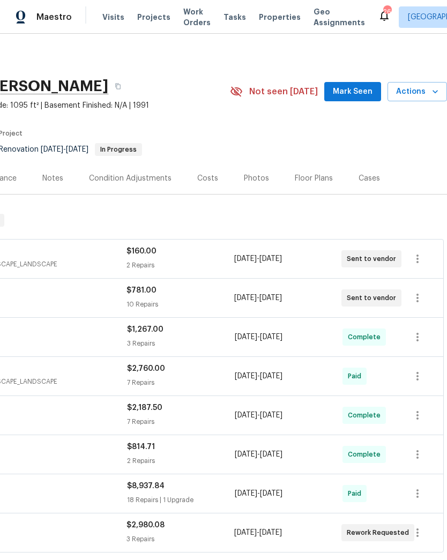
scroll to position [-1, 167]
click at [434, 92] on icon "button" at bounding box center [435, 91] width 5 height 3
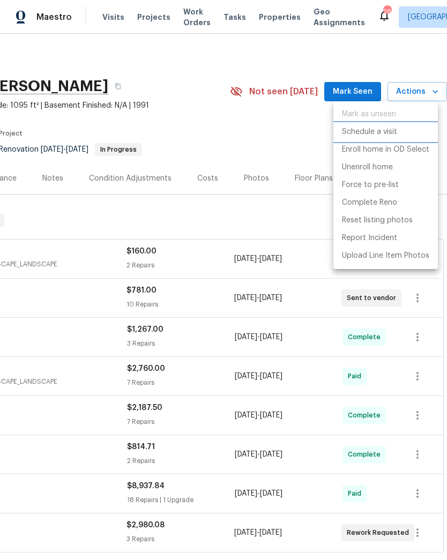
click at [392, 133] on p "Schedule a visit" at bounding box center [369, 132] width 55 height 11
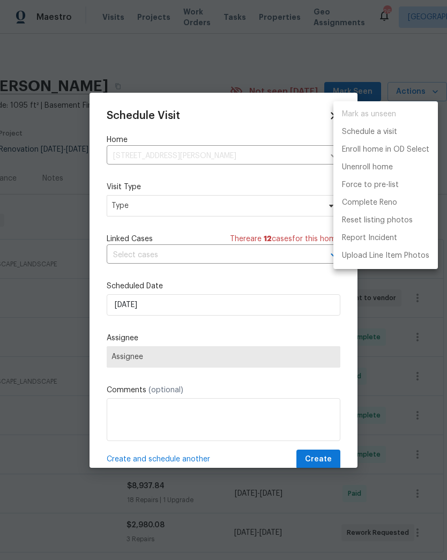
click at [128, 221] on div at bounding box center [223, 280] width 447 height 560
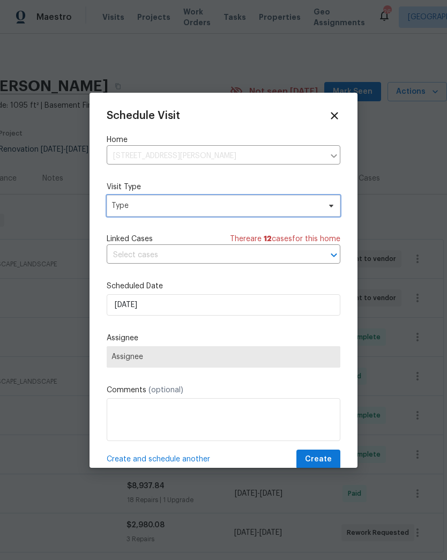
click at [128, 203] on span "Type" at bounding box center [216, 206] width 209 height 11
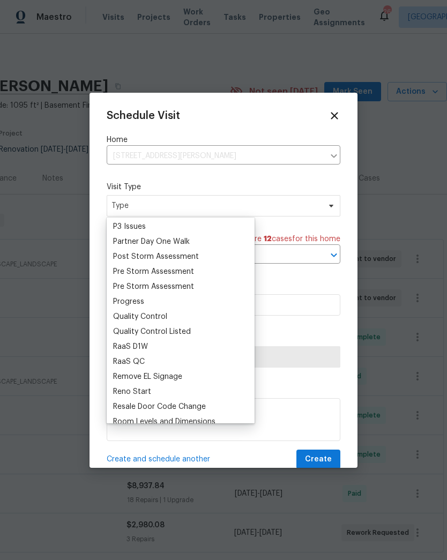
scroll to position [648, 0]
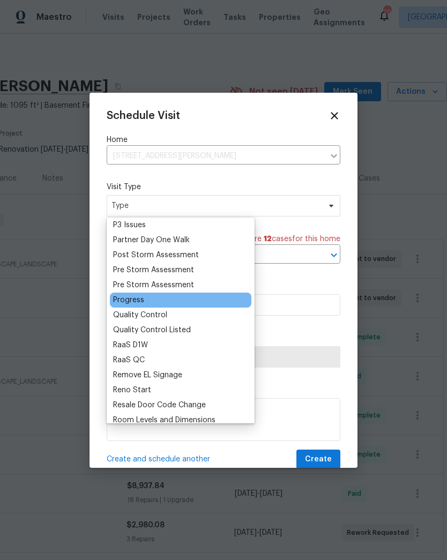
click at [142, 298] on div "Progress" at bounding box center [128, 300] width 31 height 11
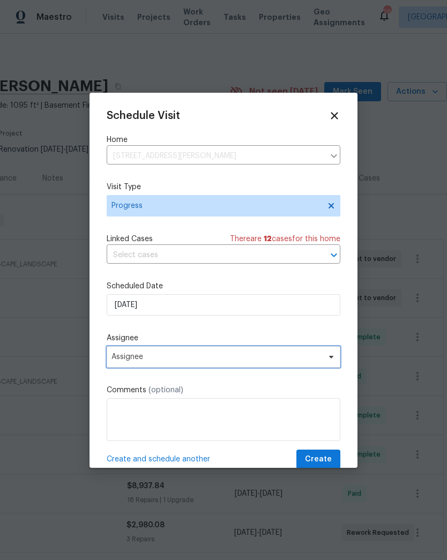
click at [142, 358] on span "Assignee" at bounding box center [217, 357] width 210 height 9
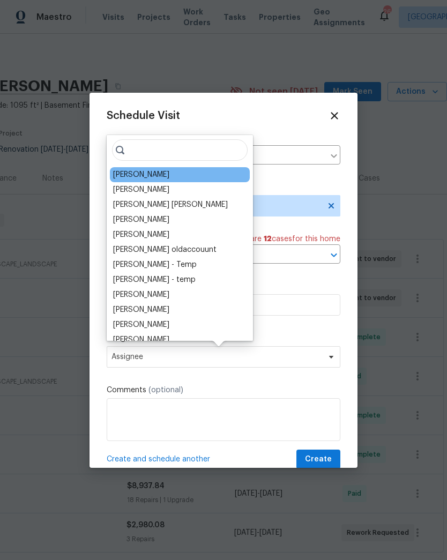
click at [151, 172] on div "[PERSON_NAME]" at bounding box center [141, 174] width 56 height 11
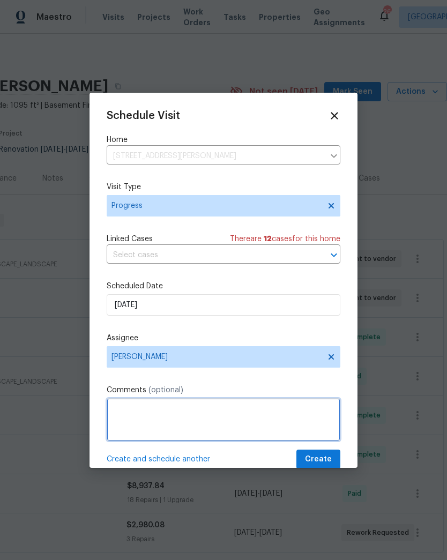
click at [148, 413] on textarea at bounding box center [224, 419] width 234 height 43
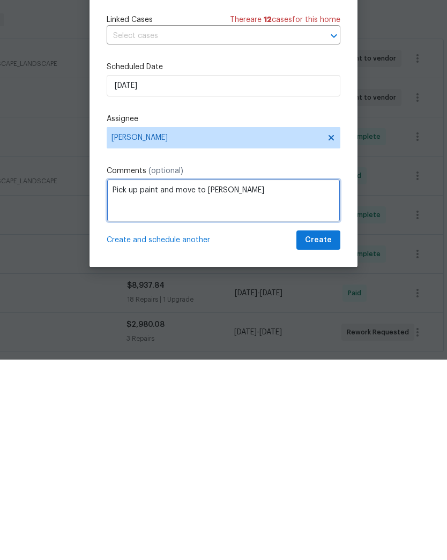
scroll to position [21, 0]
type textarea "Pick up paint and move to Marianne"
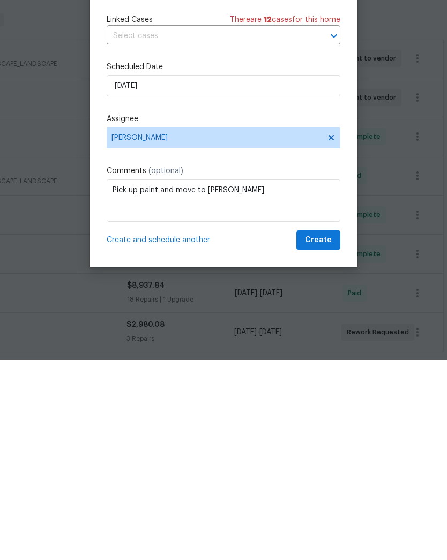
click at [165, 435] on span "Create and schedule another" at bounding box center [158, 440] width 103 height 11
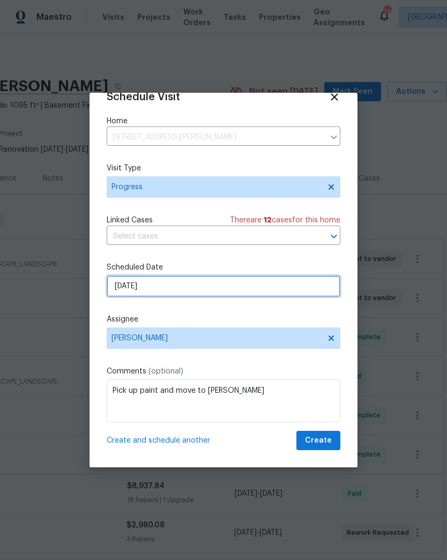
click at [171, 287] on input "[DATE]" at bounding box center [224, 286] width 234 height 21
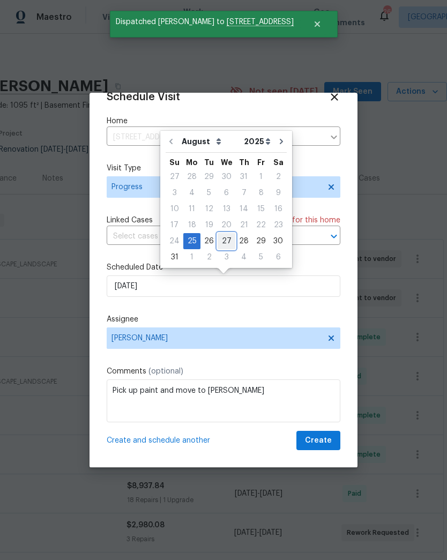
click at [225, 241] on div "27" at bounding box center [227, 241] width 18 height 15
type input "8/27/2025"
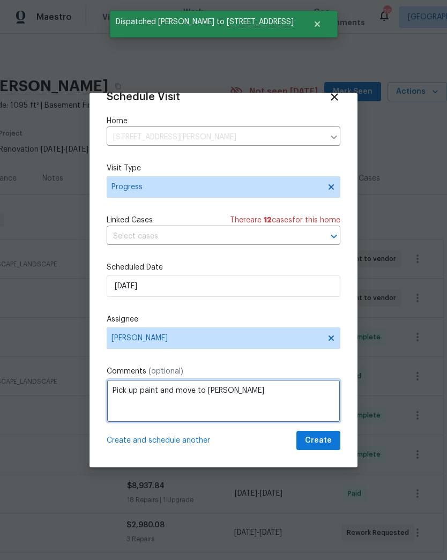
click at [263, 387] on textarea "Pick up paint and move to Marianne" at bounding box center [224, 401] width 234 height 43
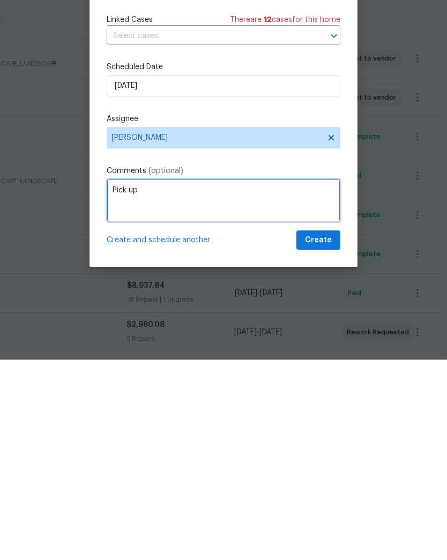
type textarea "Pick"
type textarea "Follow up with vendors on rework"
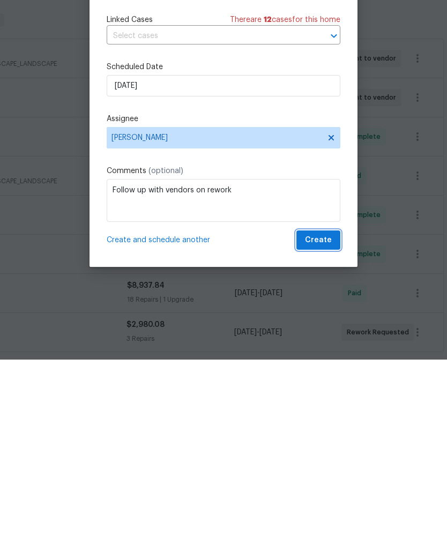
click at [322, 434] on span "Create" at bounding box center [318, 440] width 27 height 13
